Goal: Find specific page/section: Find specific page/section

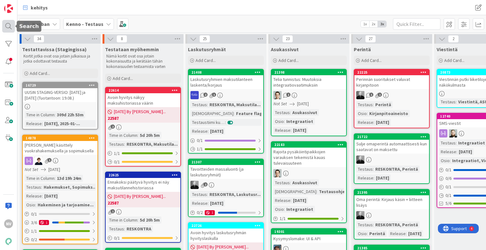
click at [5, 22] on div at bounding box center [8, 26] width 13 height 13
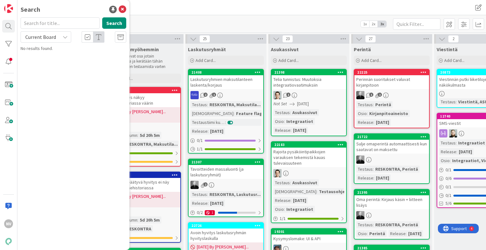
click at [43, 22] on input "text" at bounding box center [60, 22] width 79 height 11
type input "9307"
click at [61, 35] on div "Current Board" at bounding box center [46, 36] width 51 height 11
click at [55, 61] on span "All Boards" at bounding box center [57, 63] width 66 height 9
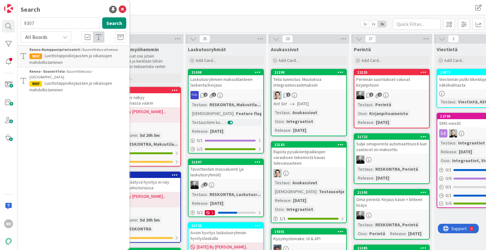
click at [66, 57] on span "Luottotappiokirjausten ja oikaisujen mahdollistaminen" at bounding box center [70, 59] width 83 height 12
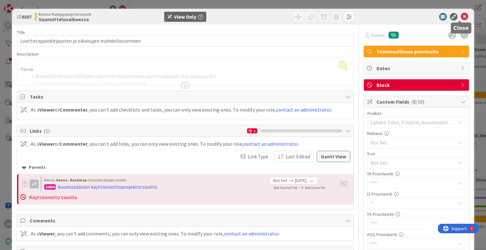
click at [462, 16] on icon at bounding box center [465, 17] width 8 height 8
